Goal: Task Accomplishment & Management: Use online tool/utility

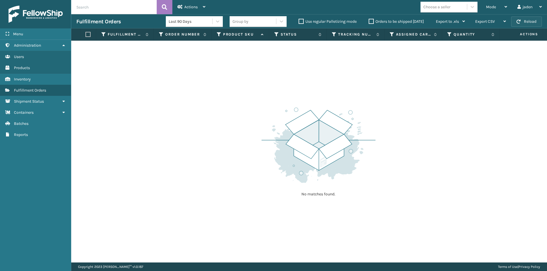
click at [524, 20] on button "Reload" at bounding box center [526, 22] width 31 height 10
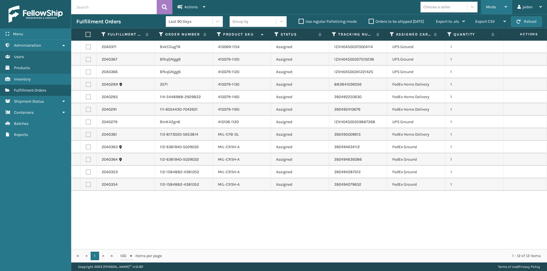
click at [500, 4] on div "Mode" at bounding box center [496, 7] width 21 height 14
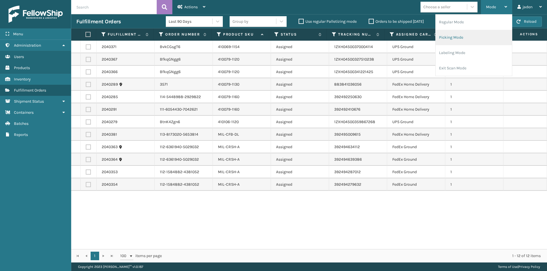
click at [464, 35] on li "Picking Mode" at bounding box center [474, 37] width 76 height 15
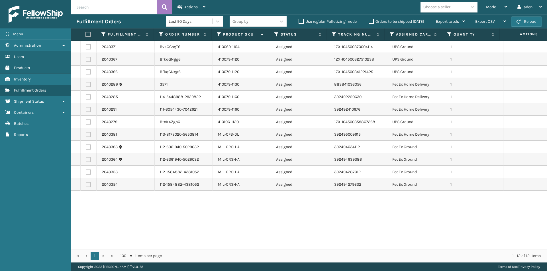
click at [370, 19] on label "Orders to be shipped [DATE]" at bounding box center [396, 21] width 55 height 5
click at [369, 19] on input "Orders to be shipped [DATE]" at bounding box center [369, 20] width 0 height 4
click at [372, 21] on label "Orders to be shipped [DATE]" at bounding box center [396, 21] width 55 height 5
click at [369, 21] on input "Orders to be shipped [DATE]" at bounding box center [369, 20] width 0 height 4
click at [491, 5] on span "Mode" at bounding box center [491, 7] width 10 height 5
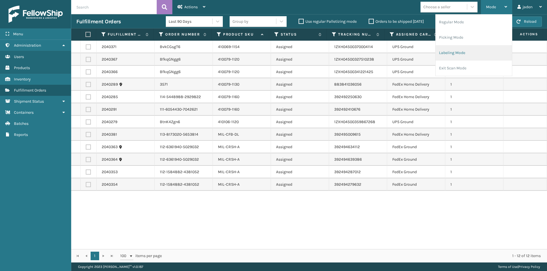
click at [463, 52] on li "Labeling Mode" at bounding box center [474, 52] width 76 height 15
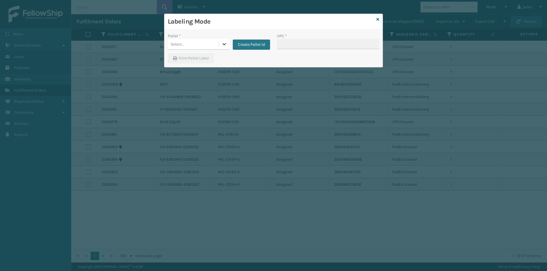
click at [222, 48] on div at bounding box center [224, 44] width 10 height 10
click at [377, 19] on icon at bounding box center [377, 19] width 3 height 4
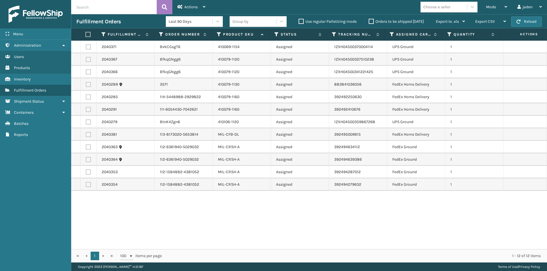
click at [539, 15] on div "Fulfillment Orders Last 90 Days Group by Use regular Palletizing mode Orders to…" at bounding box center [309, 21] width 476 height 14
click at [529, 22] on button "Reload" at bounding box center [526, 22] width 31 height 10
click at [502, 8] on div "Mode" at bounding box center [496, 7] width 21 height 14
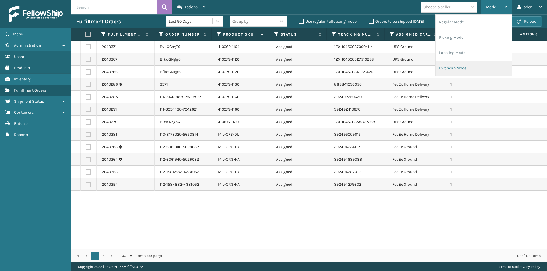
click at [449, 70] on li "Exit Scan Mode" at bounding box center [474, 68] width 76 height 15
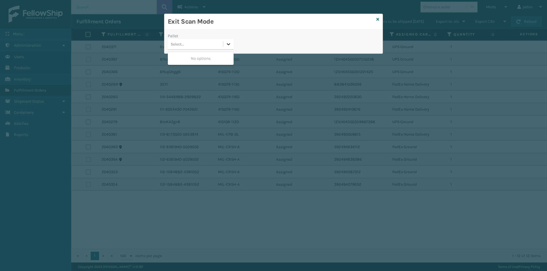
click at [231, 47] on icon at bounding box center [229, 44] width 6 height 6
click at [378, 20] on icon at bounding box center [377, 19] width 3 height 4
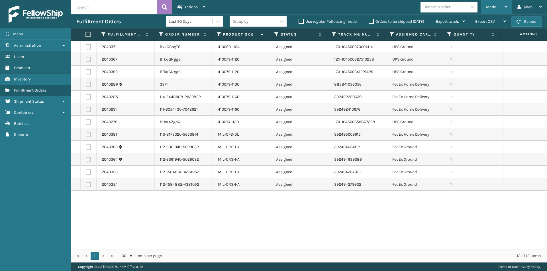
click at [494, 6] on span "Mode" at bounding box center [491, 7] width 10 height 5
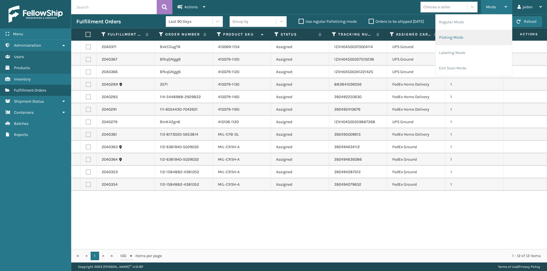
click at [477, 38] on li "Picking Mode" at bounding box center [474, 37] width 76 height 15
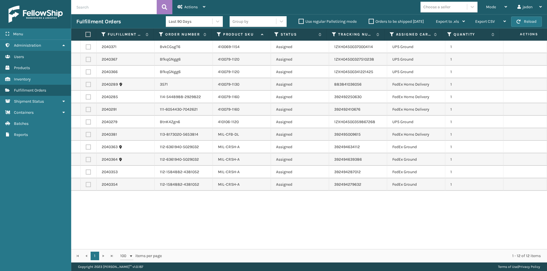
click at [370, 21] on label "Orders to be shipped [DATE]" at bounding box center [396, 21] width 55 height 5
click at [369, 21] on input "Orders to be shipped [DATE]" at bounding box center [369, 20] width 0 height 4
click at [370, 21] on label "Orders to be shipped [DATE]" at bounding box center [396, 21] width 55 height 5
click at [369, 21] on input "Orders to be shipped [DATE]" at bounding box center [369, 20] width 0 height 4
drag, startPoint x: 322, startPoint y: 216, endPoint x: 258, endPoint y: 213, distance: 63.3
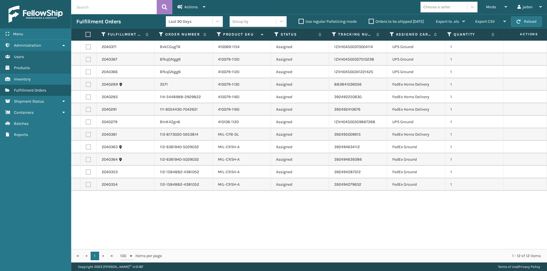
click at [258, 213] on div "2040371 BvkCGsgT6 410069-1154 Assigned 1ZXH04500370004114 UPS Ground 1 2040367 …" at bounding box center [309, 145] width 476 height 209
click at [517, 19] on button "Reload" at bounding box center [526, 22] width 31 height 10
drag, startPoint x: 329, startPoint y: 229, endPoint x: 325, endPoint y: 229, distance: 4.0
drag, startPoint x: 325, startPoint y: 229, endPoint x: 265, endPoint y: 229, distance: 59.8
click at [266, 229] on div "2040371 BvkCGsgT6 410069-1154 Assigned 1ZXH04500370004114 UPS Ground 1 2040366 …" at bounding box center [309, 145] width 476 height 209
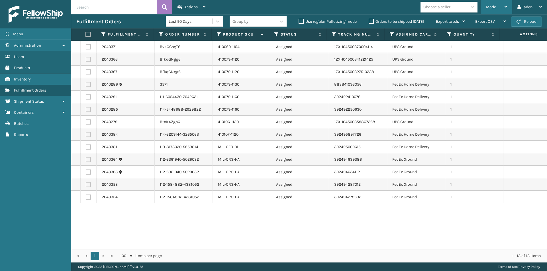
click at [498, 3] on div "Mode" at bounding box center [496, 7] width 21 height 14
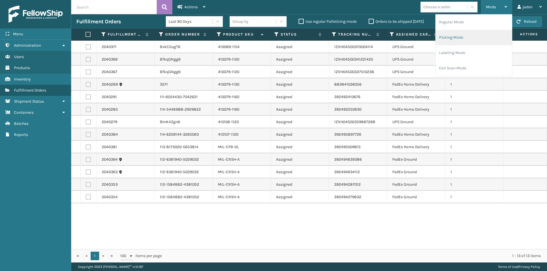
click at [467, 35] on li "Picking Mode" at bounding box center [474, 37] width 76 height 15
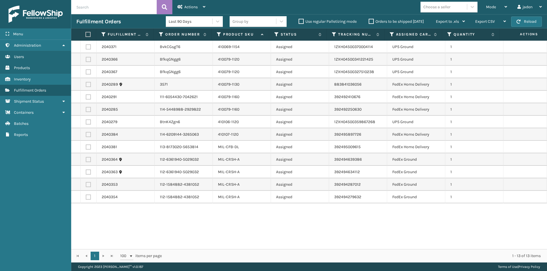
click at [371, 24] on div "Orders to be shipped [DATE]" at bounding box center [397, 21] width 67 height 7
click at [372, 22] on label "Orders to be shipped [DATE]" at bounding box center [396, 21] width 55 height 5
click at [369, 22] on input "Orders to be shipped [DATE]" at bounding box center [369, 20] width 0 height 4
click at [533, 21] on button "Reload" at bounding box center [526, 22] width 31 height 10
click at [523, 22] on button "Reload" at bounding box center [526, 22] width 31 height 10
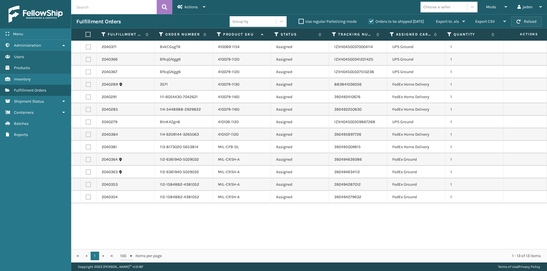
click at [523, 22] on button "Reload" at bounding box center [526, 22] width 31 height 10
click at [497, 8] on div "Mode" at bounding box center [496, 7] width 21 height 14
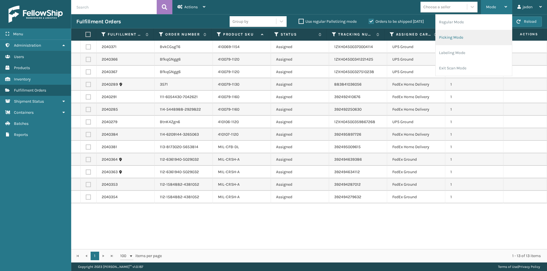
click at [446, 42] on li "Picking Mode" at bounding box center [474, 37] width 76 height 15
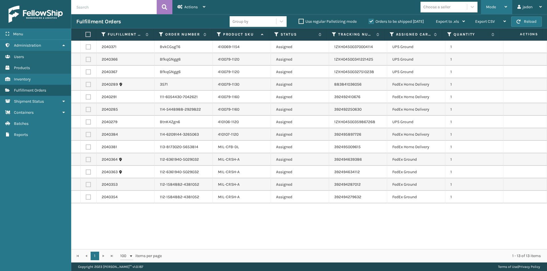
click at [501, 2] on div "Mode" at bounding box center [496, 7] width 21 height 14
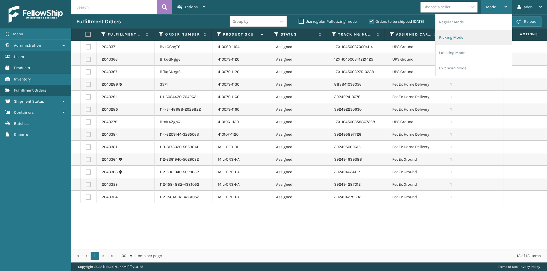
click at [470, 37] on li "Picking Mode" at bounding box center [474, 37] width 76 height 15
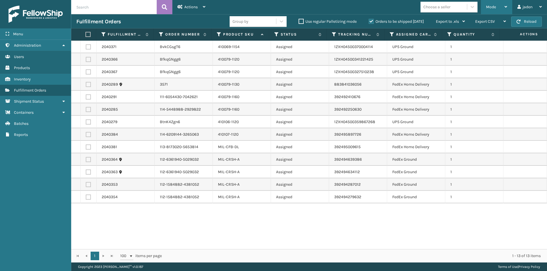
click at [497, 5] on div "Mode" at bounding box center [496, 7] width 21 height 14
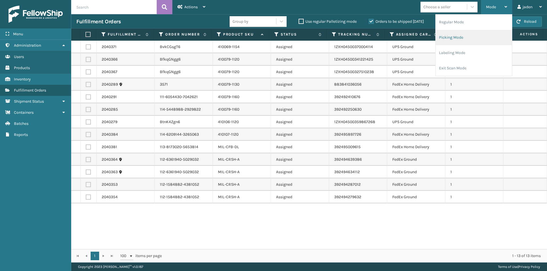
click at [478, 36] on li "Picking Mode" at bounding box center [474, 37] width 76 height 15
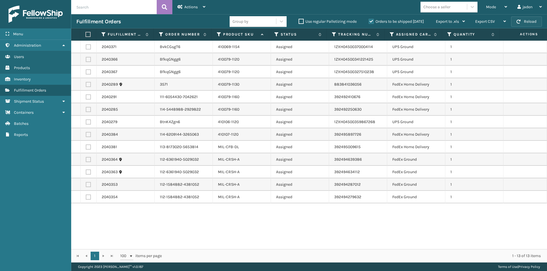
click at [525, 24] on button "Reload" at bounding box center [526, 22] width 31 height 10
click at [497, 8] on div "Mode" at bounding box center [496, 7] width 21 height 14
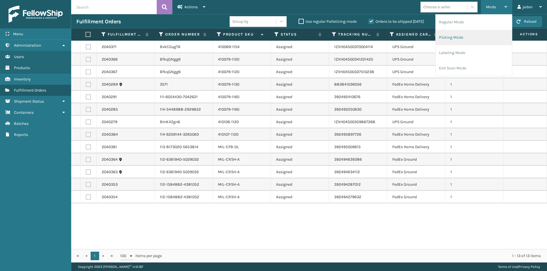
click at [462, 41] on li "Picking Mode" at bounding box center [474, 37] width 76 height 15
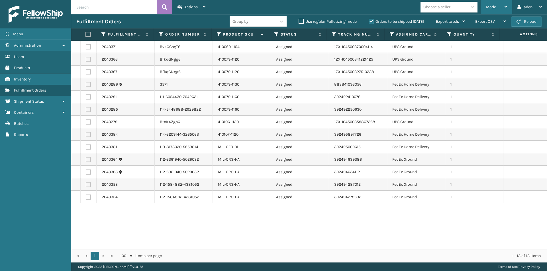
click at [493, 10] on div "Mode" at bounding box center [496, 7] width 21 height 14
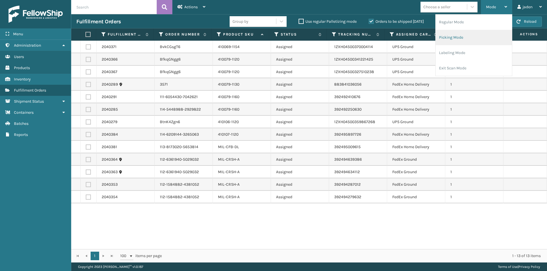
click at [469, 35] on li "Picking Mode" at bounding box center [474, 37] width 76 height 15
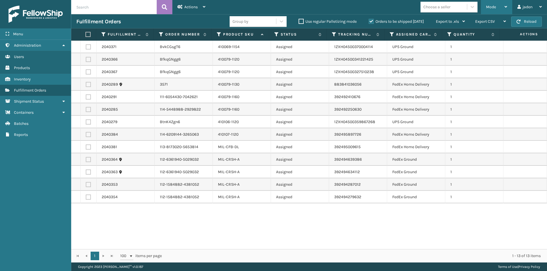
click at [487, 12] on div "Mode" at bounding box center [496, 7] width 21 height 14
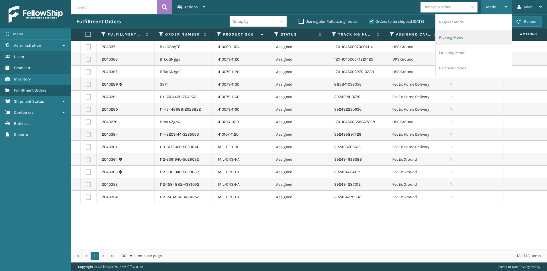
click at [462, 39] on li "Picking Mode" at bounding box center [474, 37] width 76 height 15
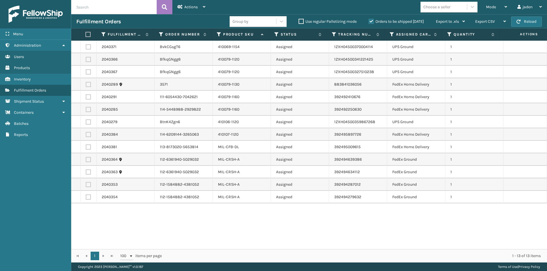
click at [526, 23] on button "Reload" at bounding box center [526, 22] width 31 height 10
click at [499, 5] on div "Mode" at bounding box center [496, 7] width 21 height 14
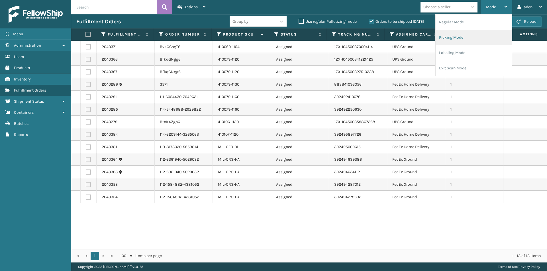
click at [464, 40] on li "Picking Mode" at bounding box center [474, 37] width 76 height 15
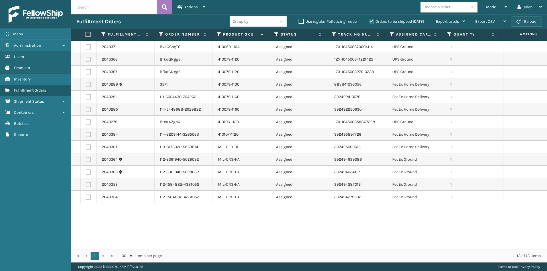
click at [522, 26] on button "Reload" at bounding box center [526, 22] width 31 height 10
click at [504, 7] on div "Mode" at bounding box center [496, 7] width 21 height 14
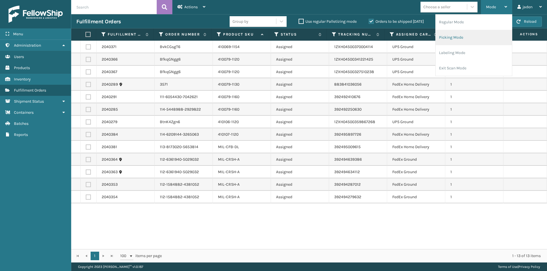
click at [463, 34] on li "Picking Mode" at bounding box center [474, 37] width 76 height 15
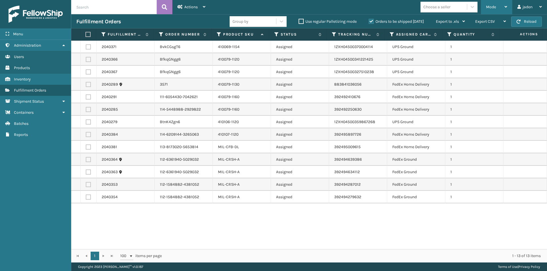
click at [491, 9] on span "Mode" at bounding box center [491, 7] width 10 height 5
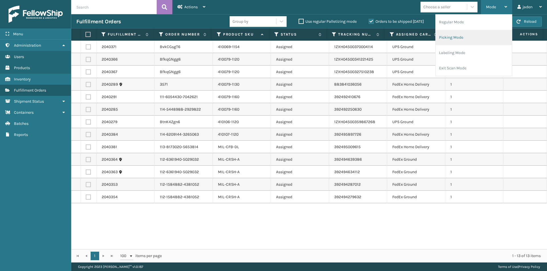
click at [467, 40] on li "Picking Mode" at bounding box center [474, 37] width 76 height 15
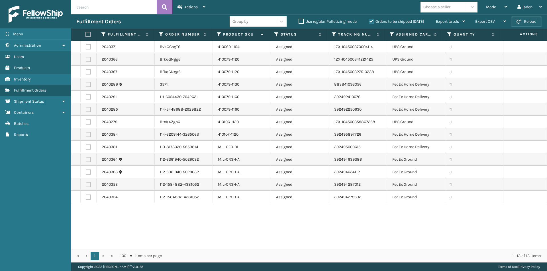
click at [531, 20] on button "Reload" at bounding box center [526, 22] width 31 height 10
click at [527, 18] on button "Reload" at bounding box center [526, 22] width 31 height 10
